Goal: Information Seeking & Learning: Learn about a topic

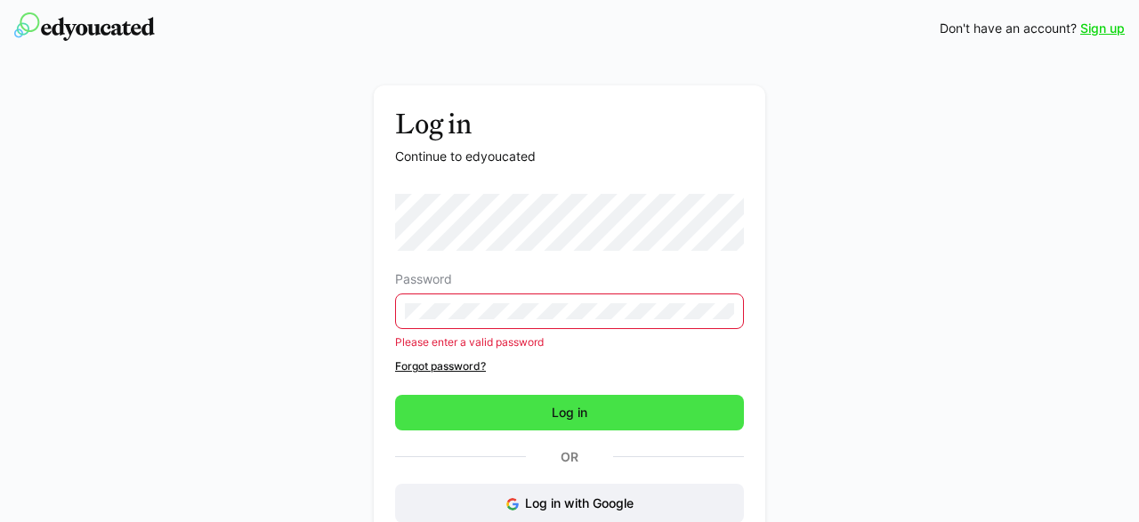
click at [493, 422] on span "Log in" at bounding box center [569, 413] width 349 height 36
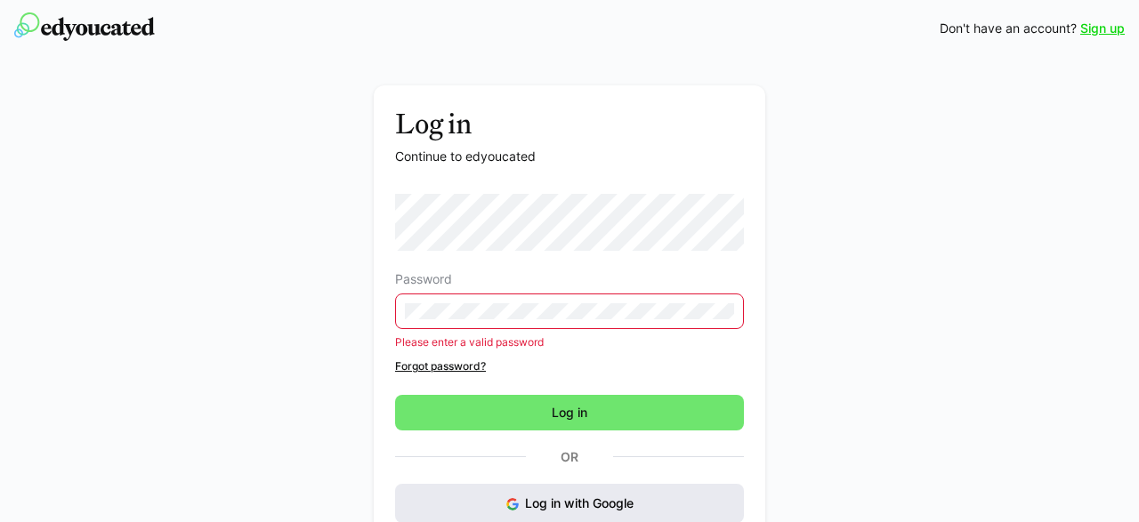
click at [497, 499] on button "Log in with Google" at bounding box center [569, 503] width 349 height 39
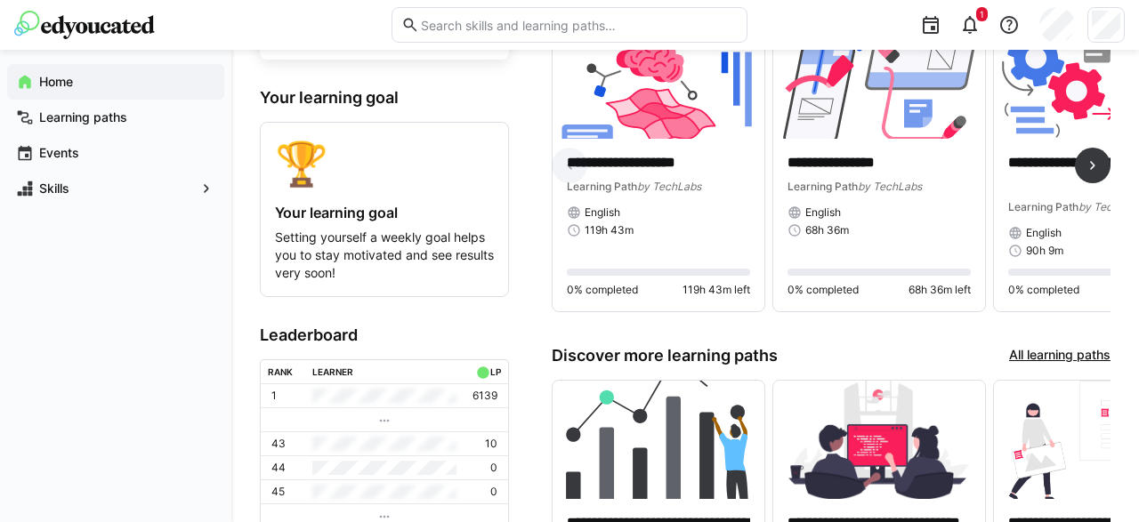
scroll to position [219, 0]
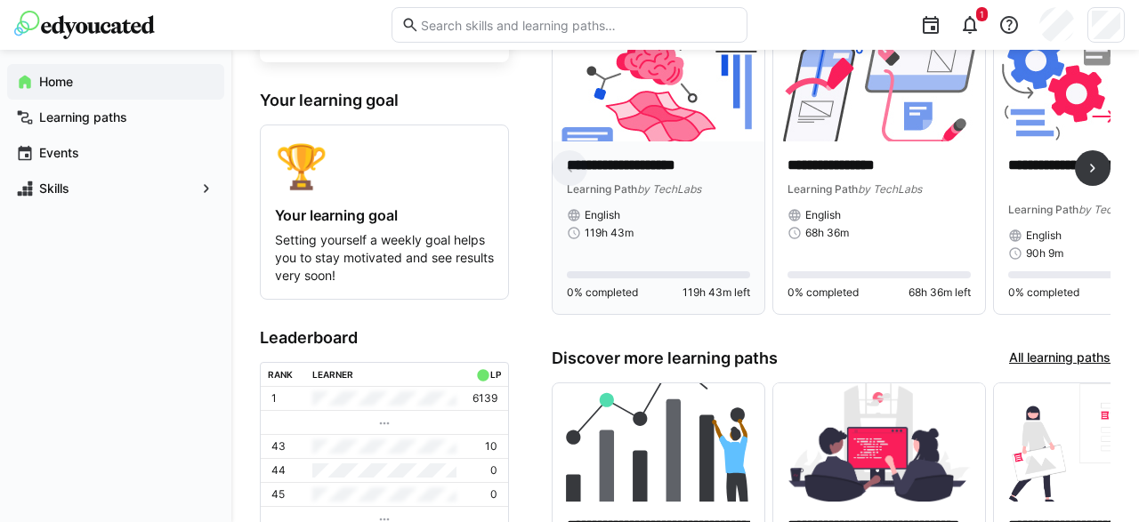
click at [618, 168] on p "**********" at bounding box center [658, 166] width 183 height 20
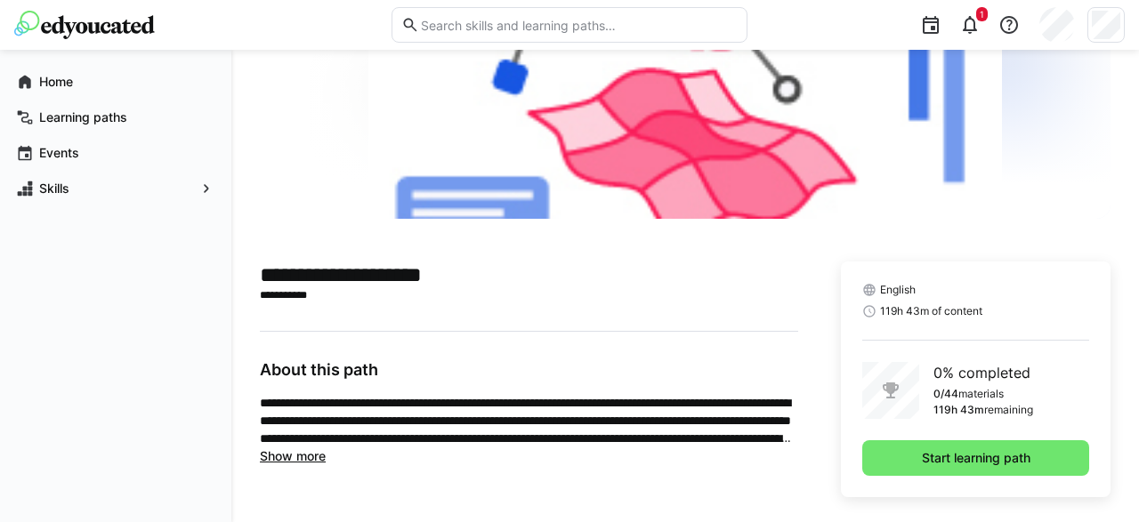
scroll to position [219, 0]
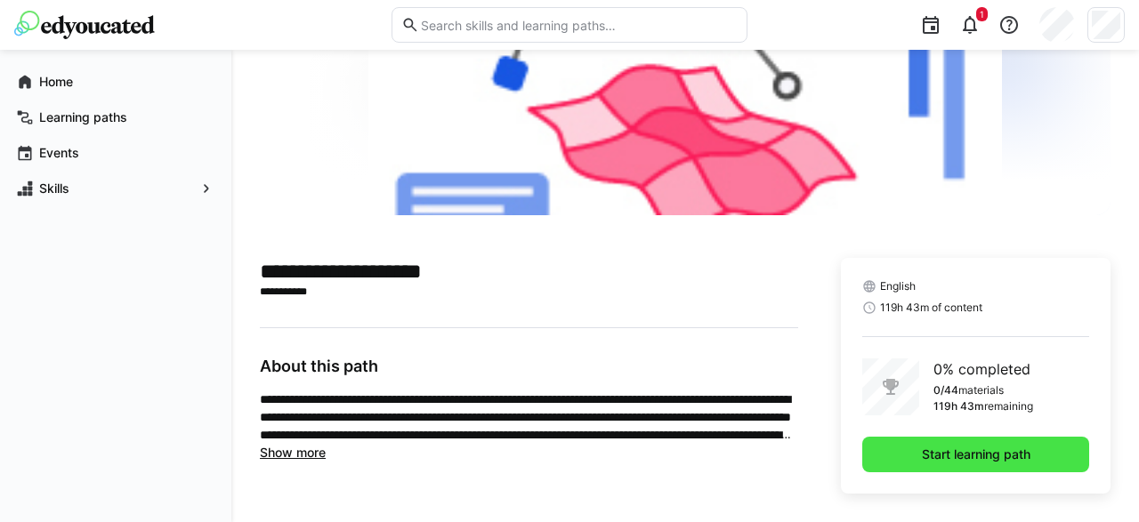
click at [938, 453] on span "Start learning path" at bounding box center [976, 455] width 114 height 18
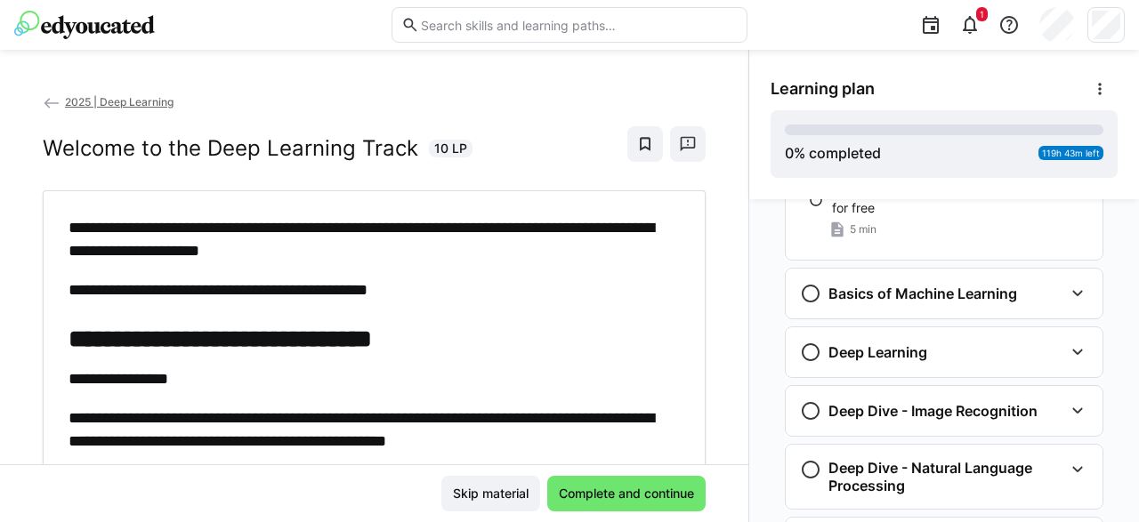
scroll to position [582, 0]
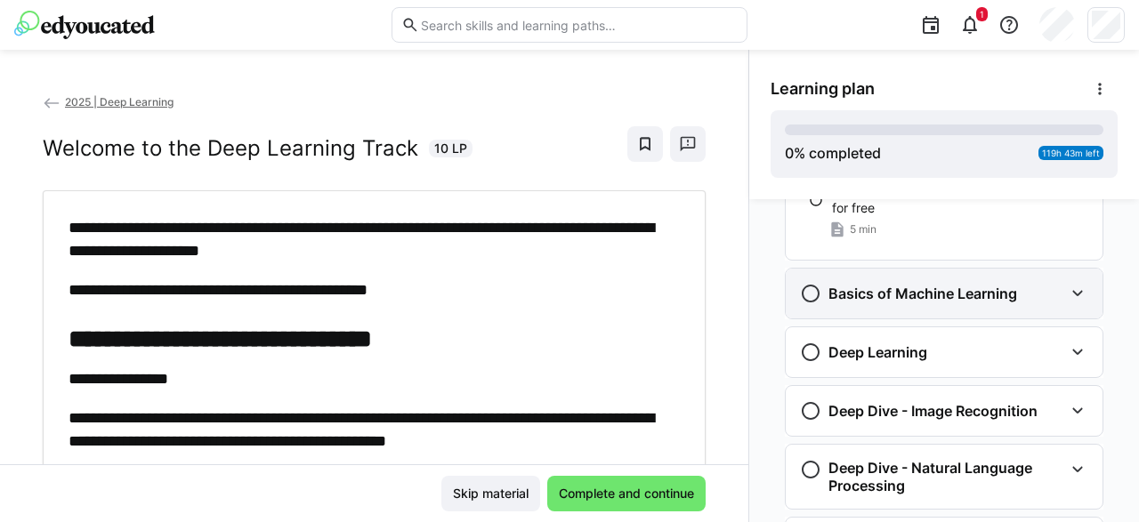
click at [1067, 298] on eds-icon at bounding box center [1077, 293] width 21 height 21
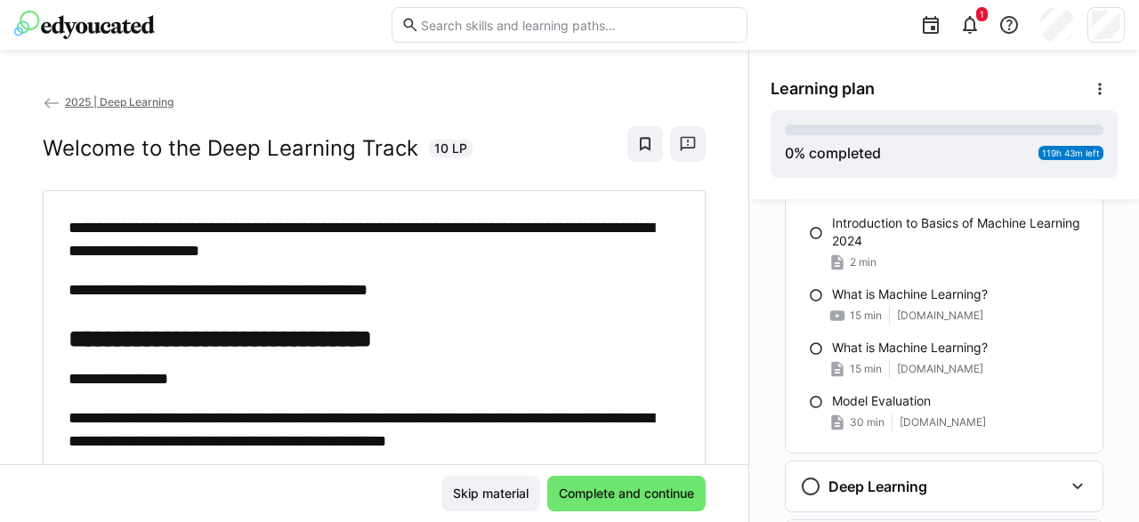
scroll to position [706, 0]
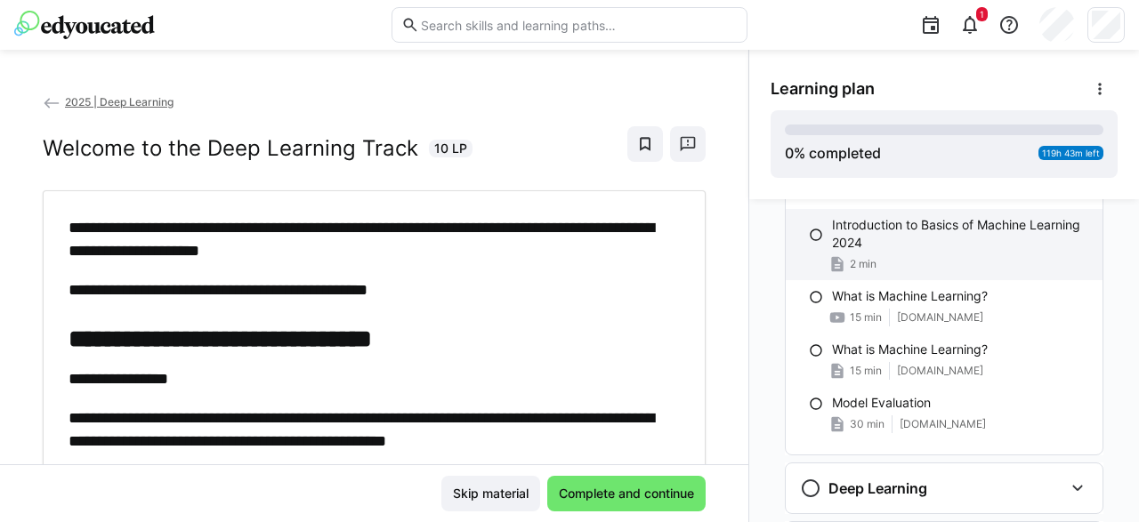
click at [961, 251] on p "Introduction to Basics of Machine Learning 2024" at bounding box center [960, 234] width 256 height 36
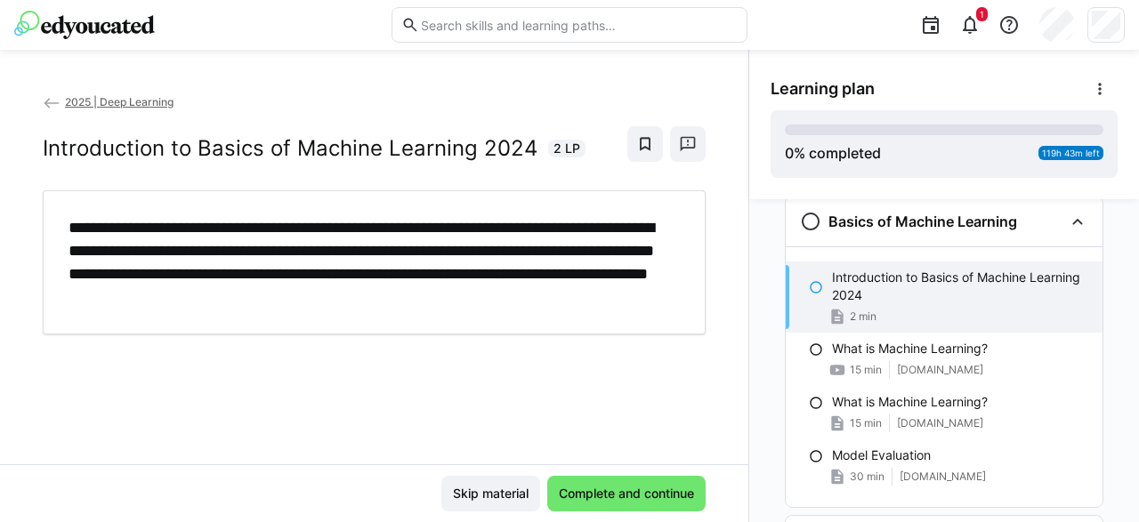
scroll to position [650, 0]
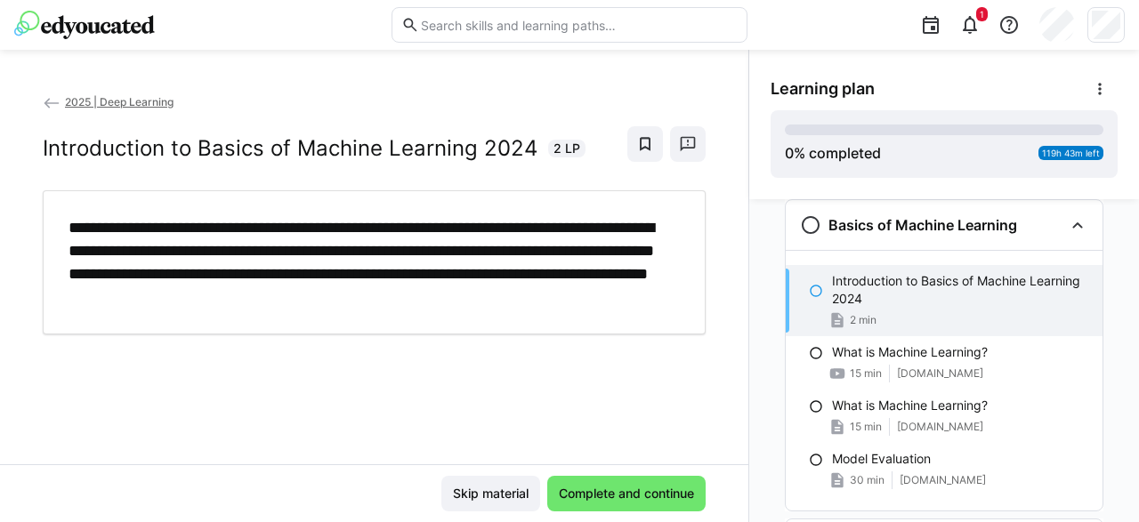
click at [879, 282] on p "Introduction to Basics of Machine Learning 2024" at bounding box center [960, 290] width 256 height 36
click at [684, 379] on div at bounding box center [705, 387] width 43 height 37
click at [349, 346] on div "**********" at bounding box center [374, 279] width 748 height 372
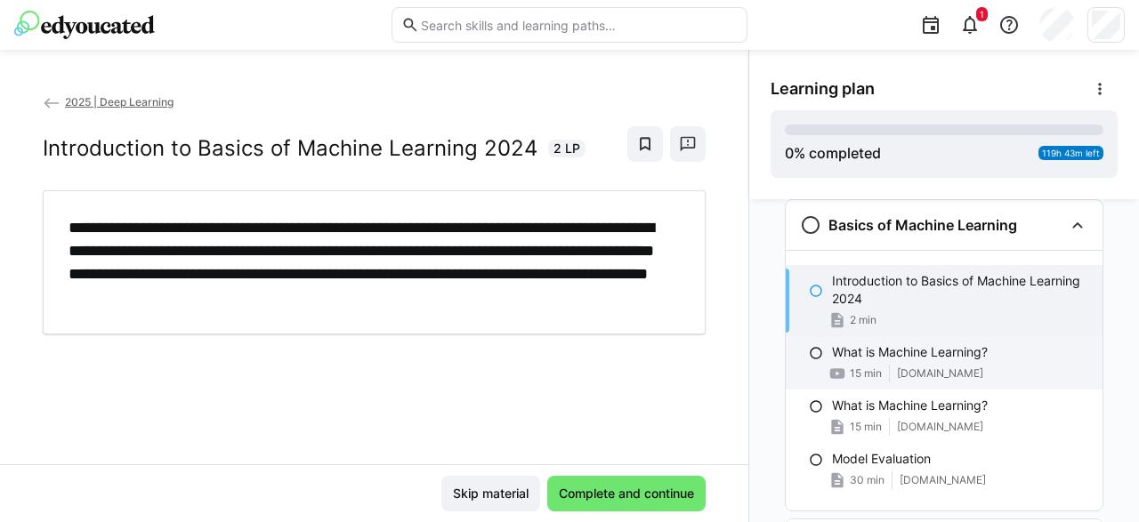
click at [866, 366] on span "15 min" at bounding box center [865, 373] width 32 height 14
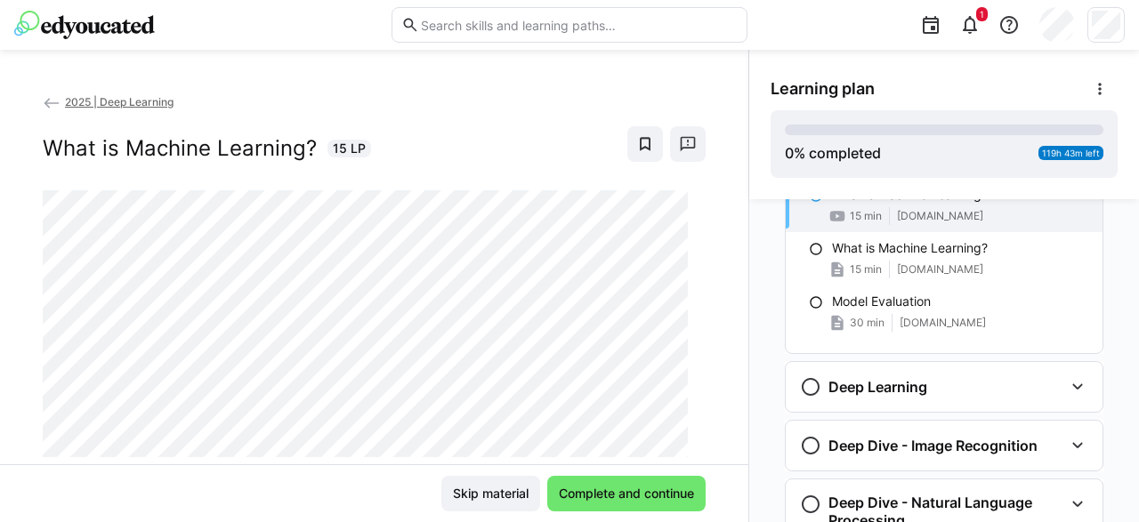
scroll to position [848, 0]
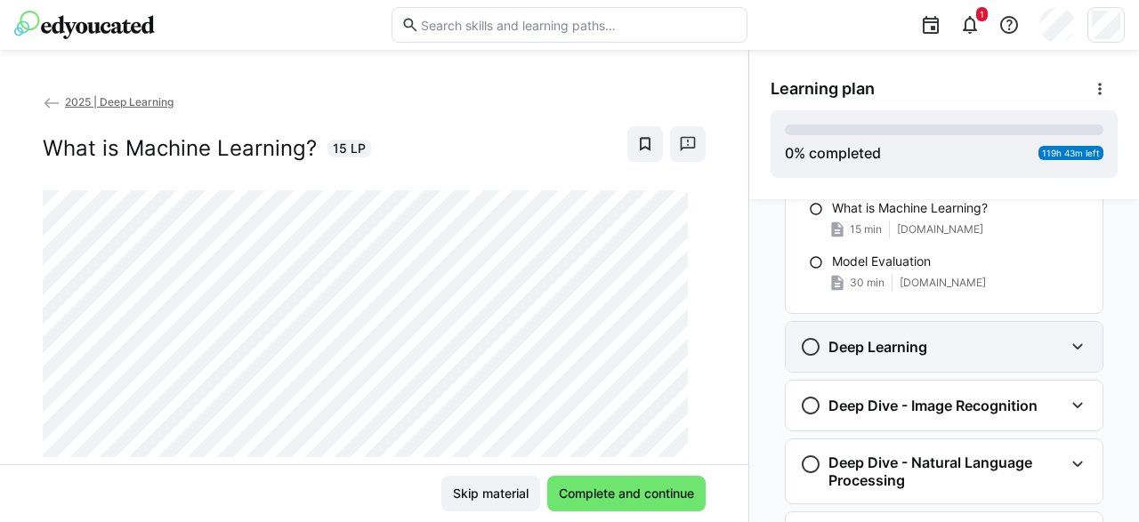
click at [1067, 352] on eds-icon at bounding box center [1077, 346] width 21 height 21
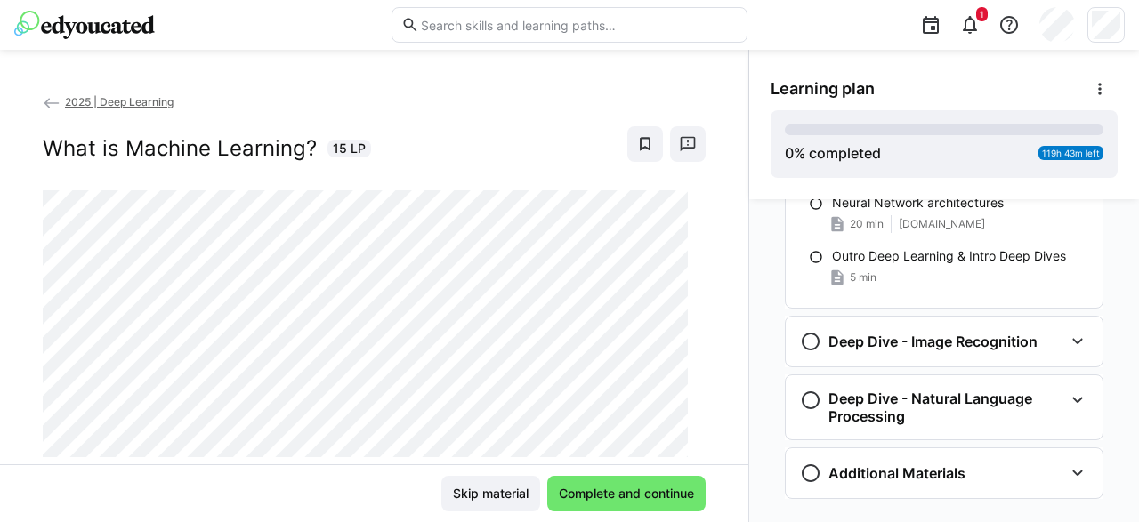
scroll to position [1621, 0]
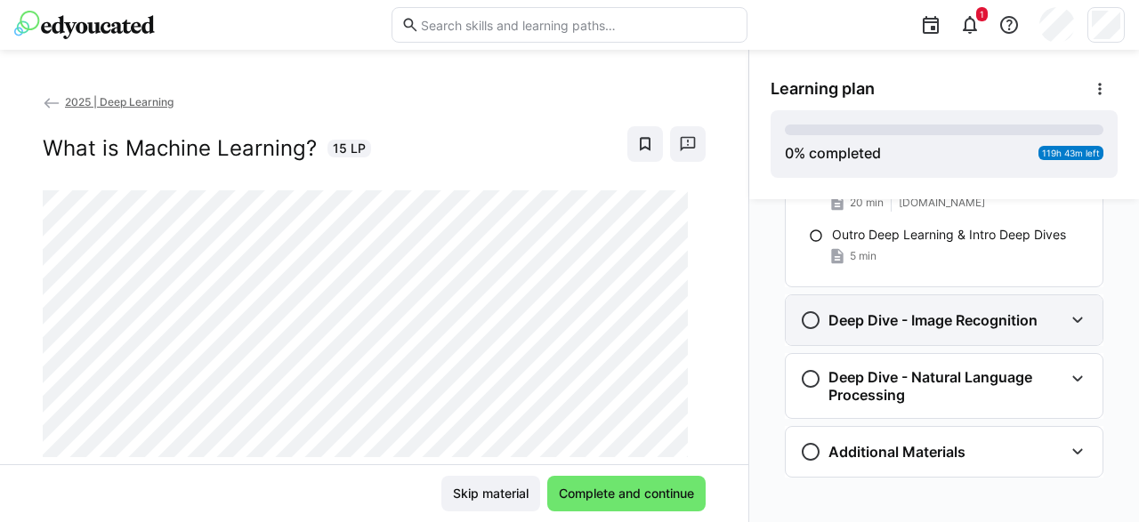
click at [1067, 324] on eds-icon at bounding box center [1077, 320] width 21 height 21
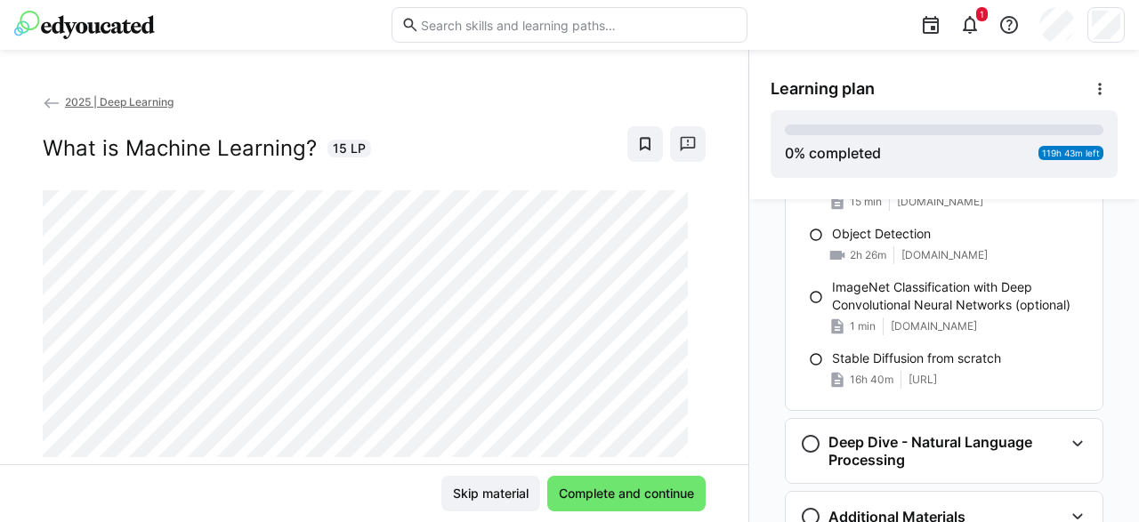
scroll to position [1963, 0]
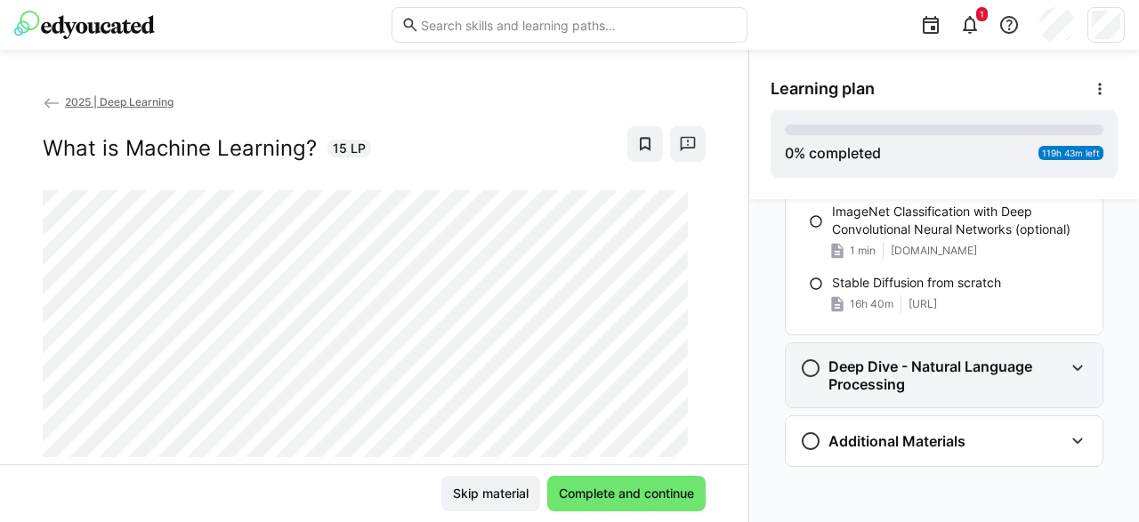
click at [1068, 366] on eds-icon at bounding box center [1077, 368] width 21 height 21
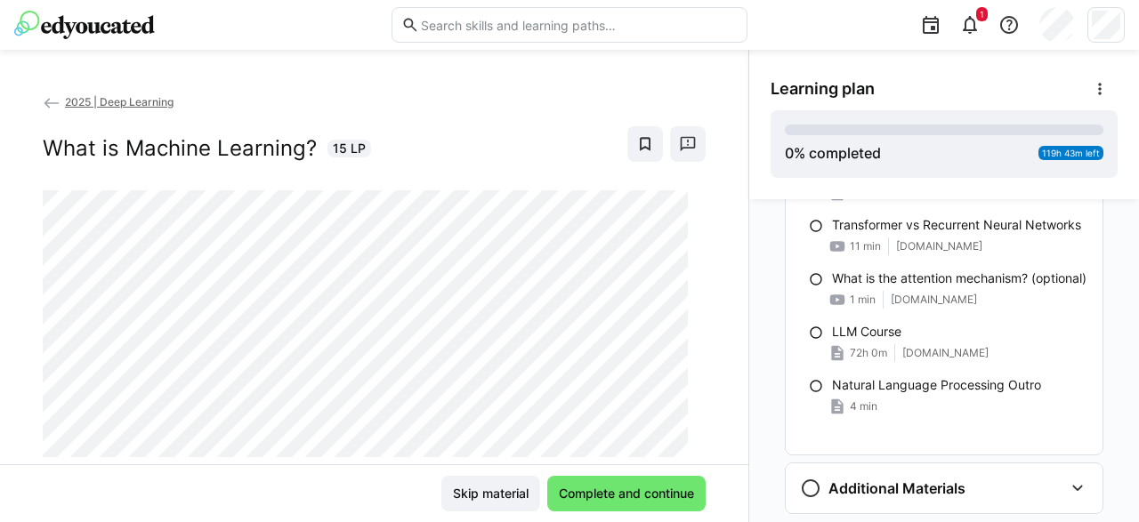
scroll to position [2491, 0]
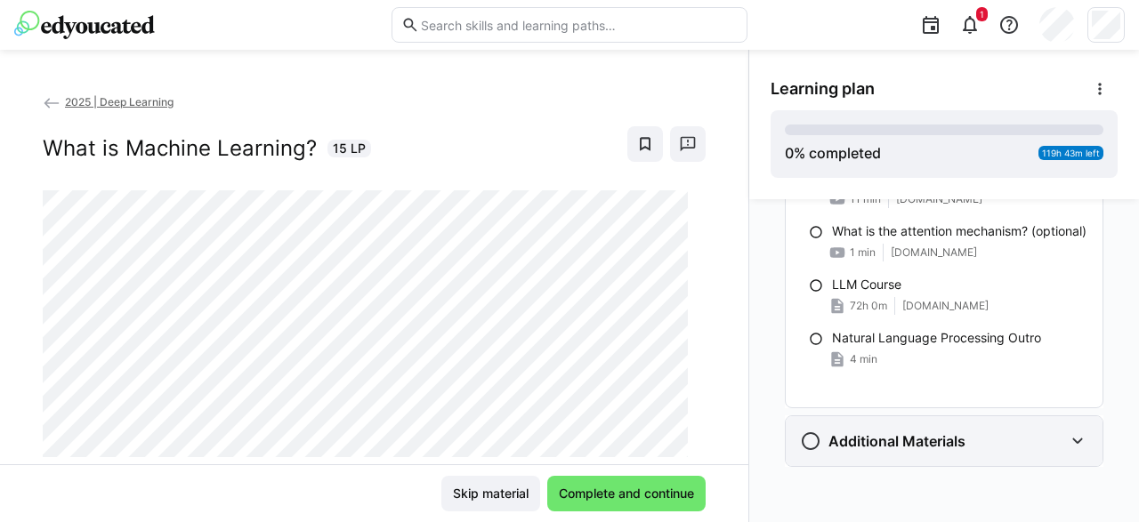
click at [1068, 440] on eds-icon at bounding box center [1077, 441] width 21 height 21
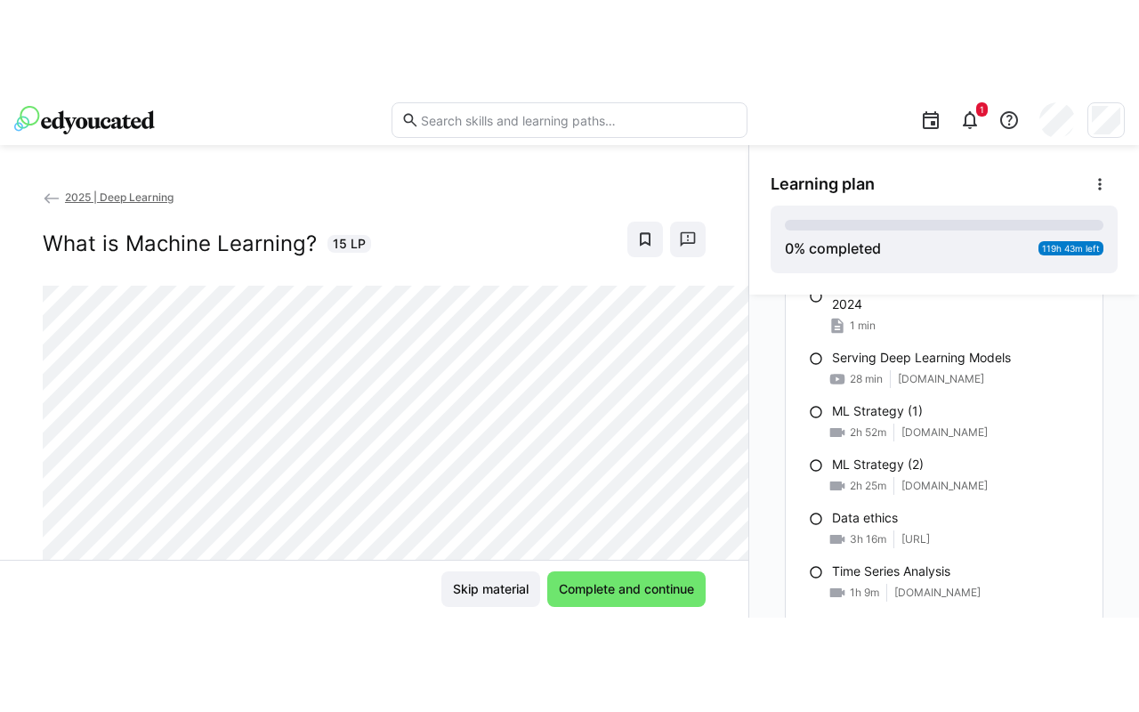
scroll to position [2669, 0]
